Goal: Information Seeking & Learning: Find specific fact

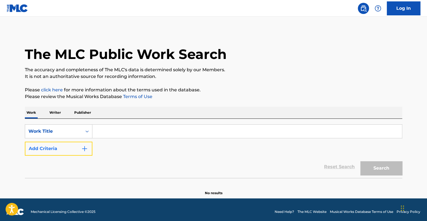
click at [65, 149] on button "Add Criteria" at bounding box center [59, 149] width 68 height 14
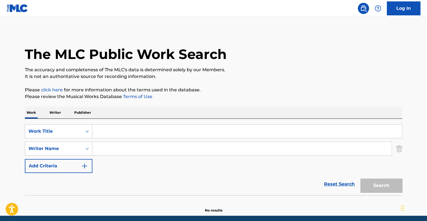
click at [116, 135] on input "Search Form" at bounding box center [247, 131] width 310 height 13
type input "[PERSON_NAME]"
type input "made"
click at [360, 178] on button "Search" at bounding box center [381, 185] width 42 height 14
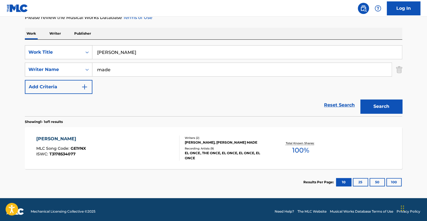
scroll to position [83, 0]
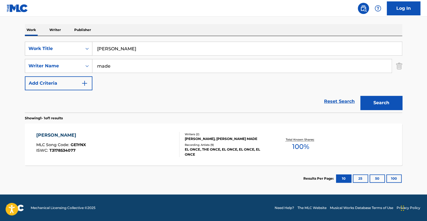
click at [131, 137] on div "GULU GULU MLC Song Code : GE1YNX ISWC : T3178534077" at bounding box center [107, 144] width 143 height 25
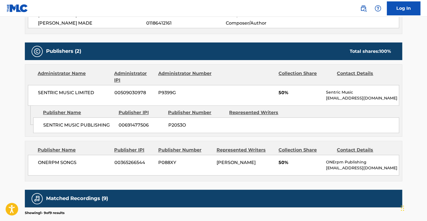
scroll to position [223, 0]
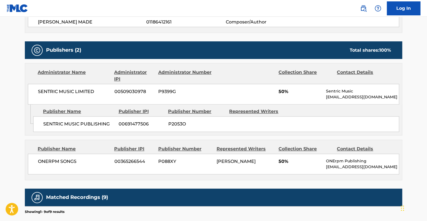
click at [256, 68] on div "Administrator Name Administrator IPI Administrator Number Collection Share Cont…" at bounding box center [213, 83] width 377 height 41
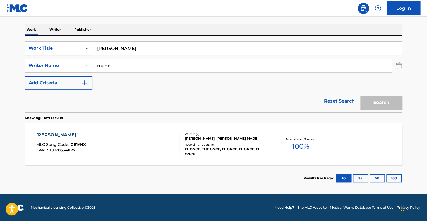
scroll to position [83, 0]
click at [237, 45] on input "[PERSON_NAME]" at bounding box center [247, 48] width 310 height 13
type input "se la bebio"
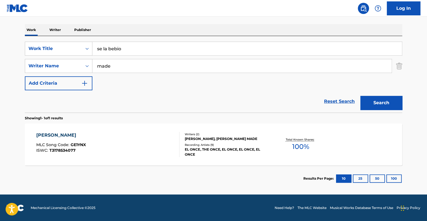
click at [360, 96] on button "Search" at bounding box center [381, 103] width 42 height 14
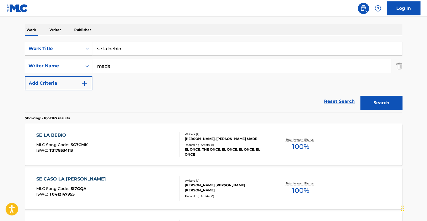
click at [132, 139] on div "SE LA BEBIO MLC Song Code : SC7CMK ISWC : T3178534113" at bounding box center [107, 144] width 143 height 25
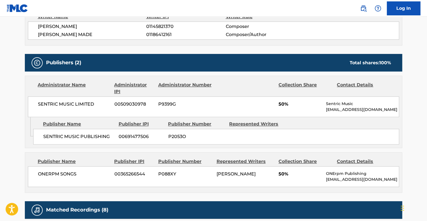
scroll to position [223, 0]
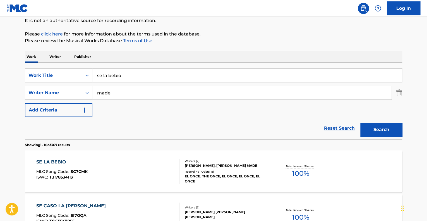
scroll to position [83, 0]
